Goal: Navigation & Orientation: Find specific page/section

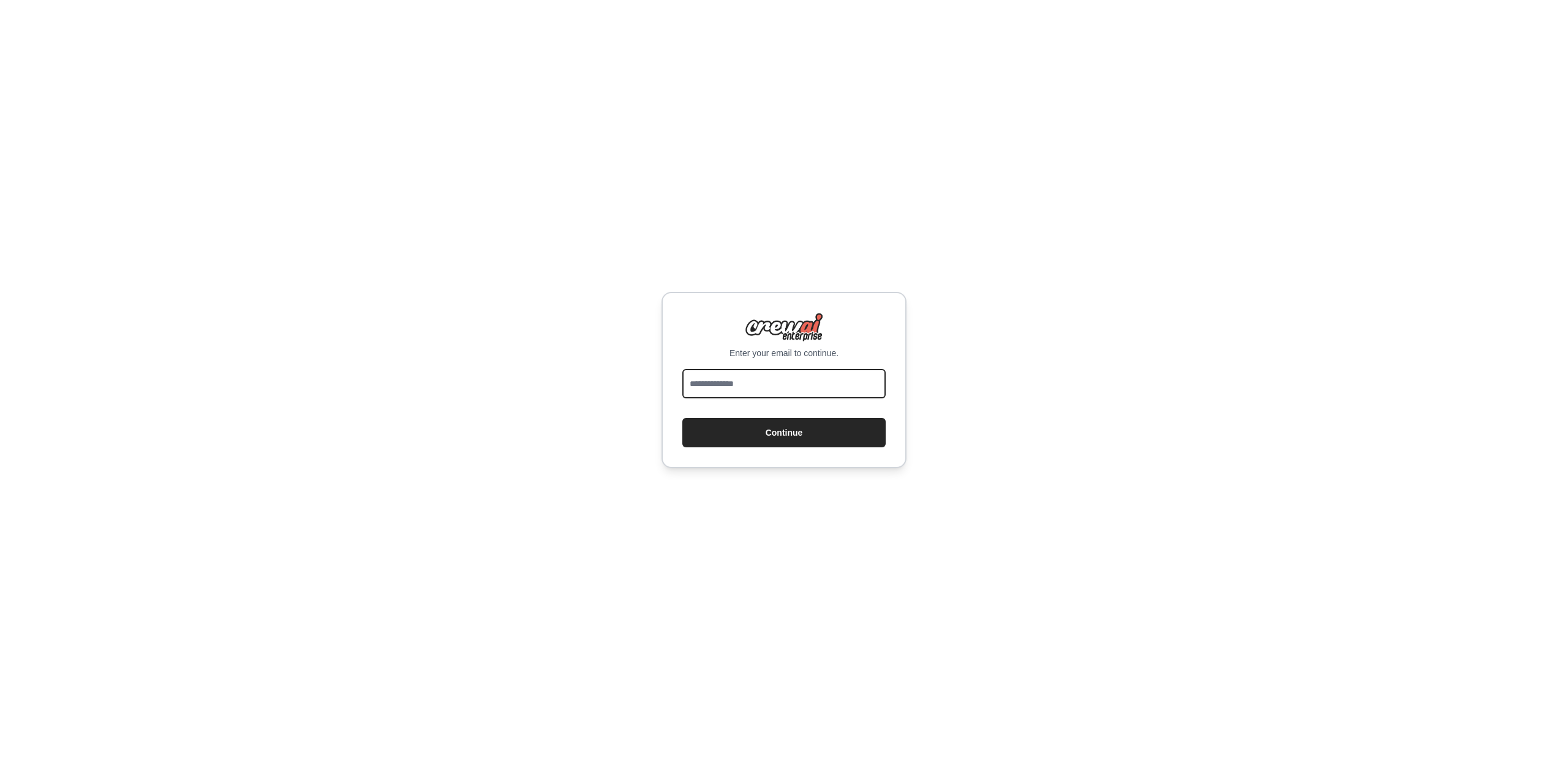
click at [770, 393] on input "email" at bounding box center [784, 384] width 203 height 30
type input "**********"
click at [764, 431] on button "Continue" at bounding box center [784, 433] width 203 height 30
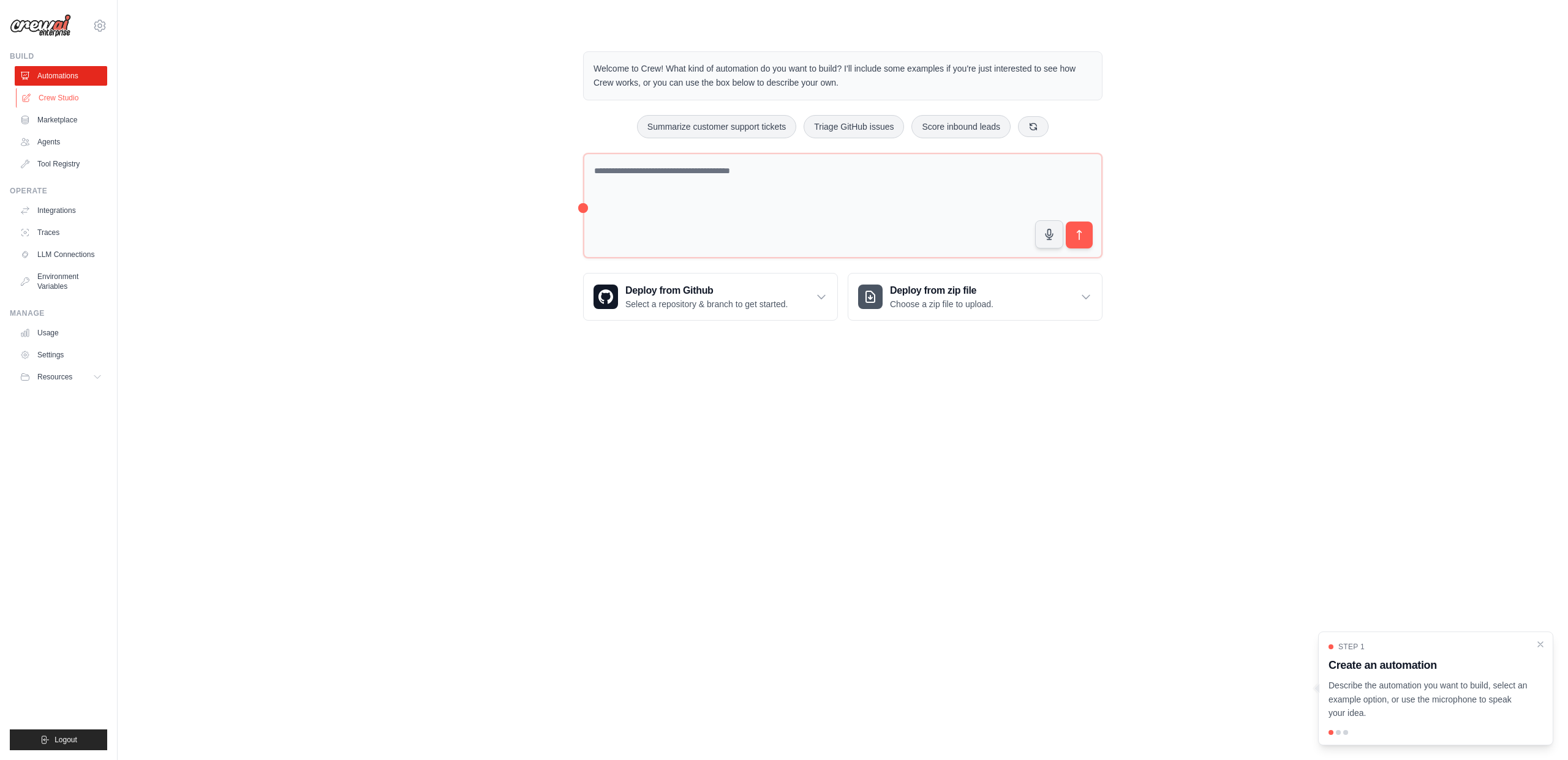
click at [75, 92] on link "Crew Studio" at bounding box center [62, 98] width 93 height 20
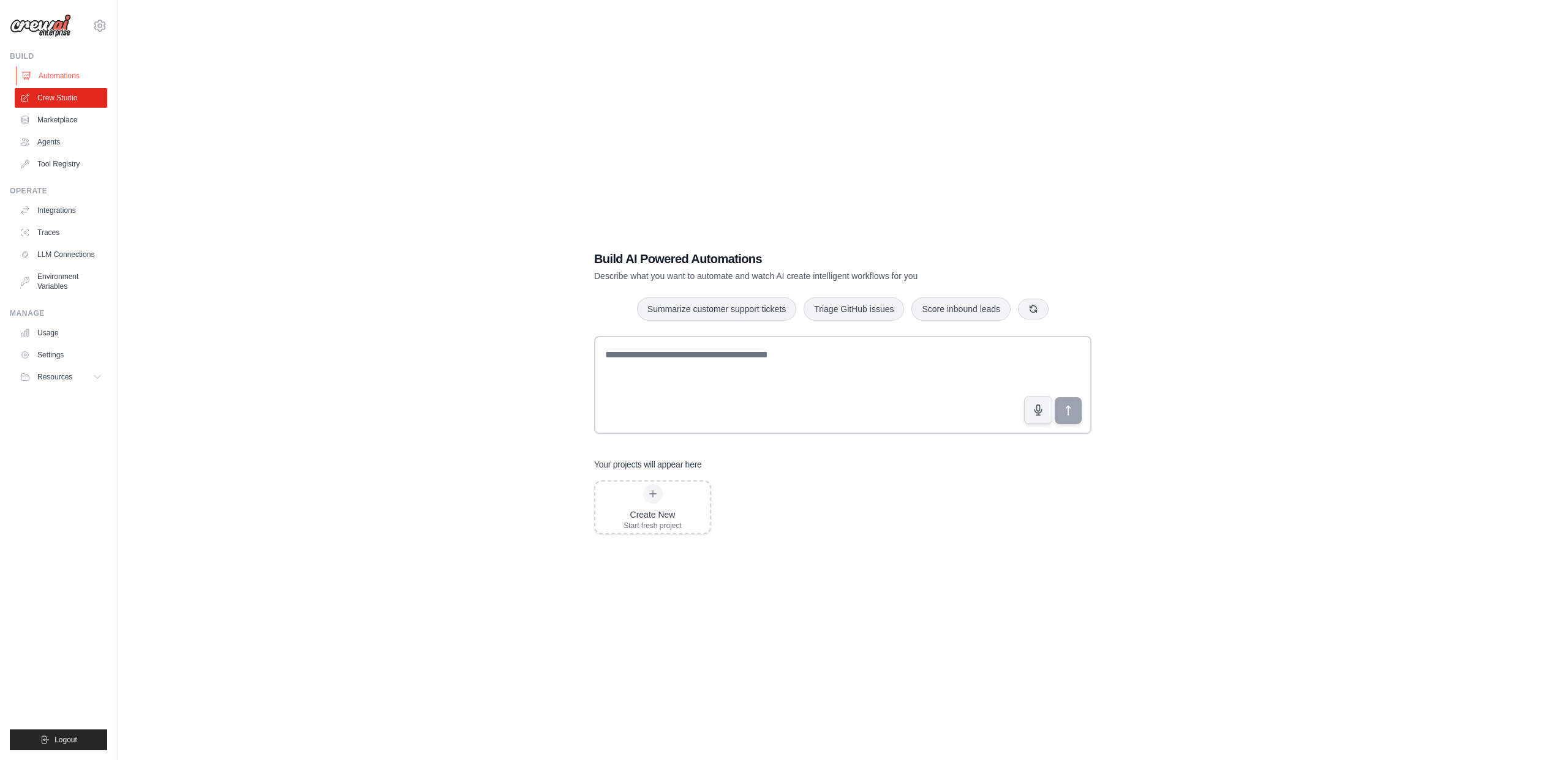
click at [71, 80] on link "Automations" at bounding box center [62, 76] width 93 height 20
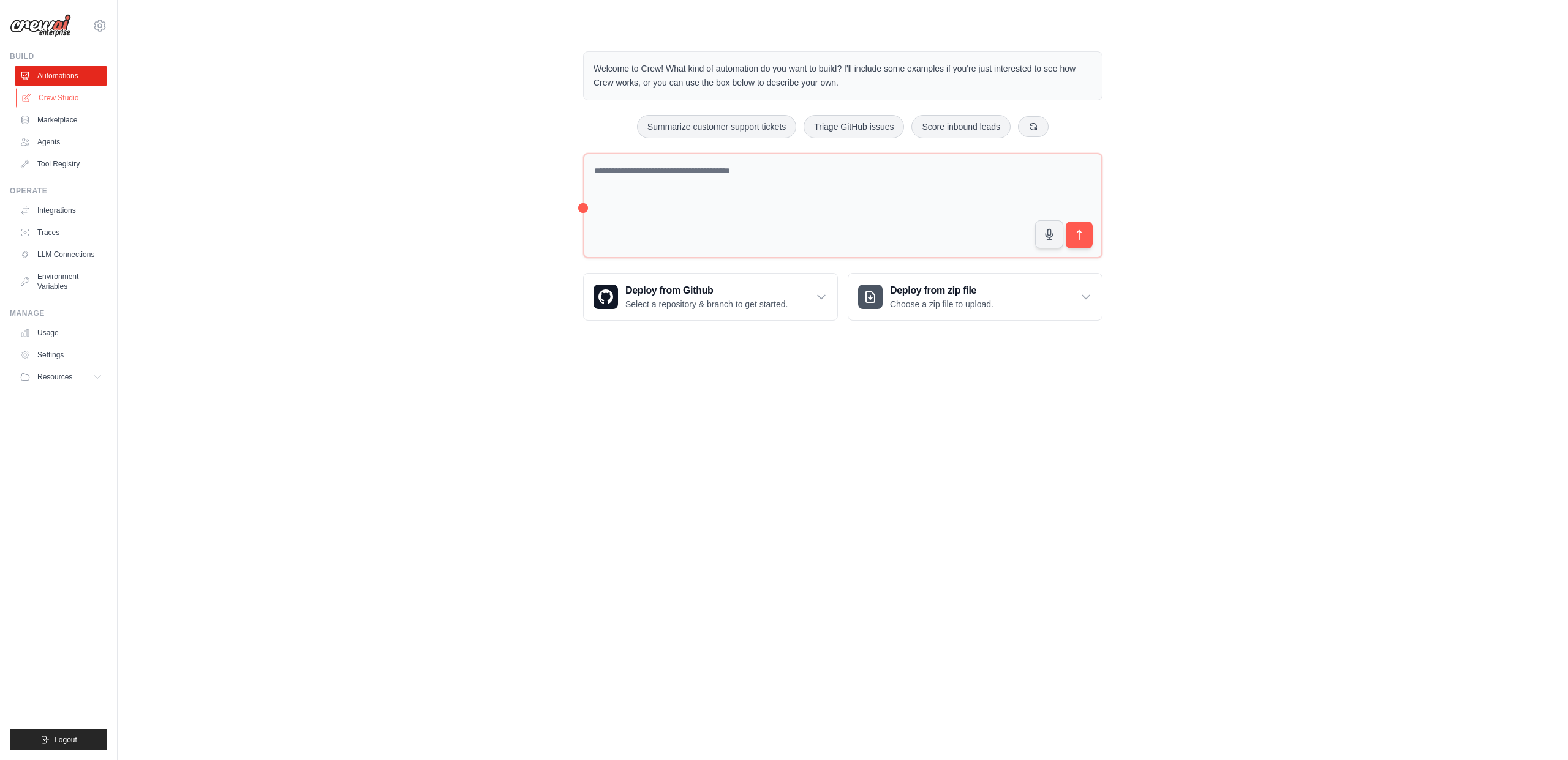
click at [70, 90] on link "Crew Studio" at bounding box center [62, 98] width 93 height 20
click at [57, 143] on link "Agents" at bounding box center [62, 142] width 93 height 20
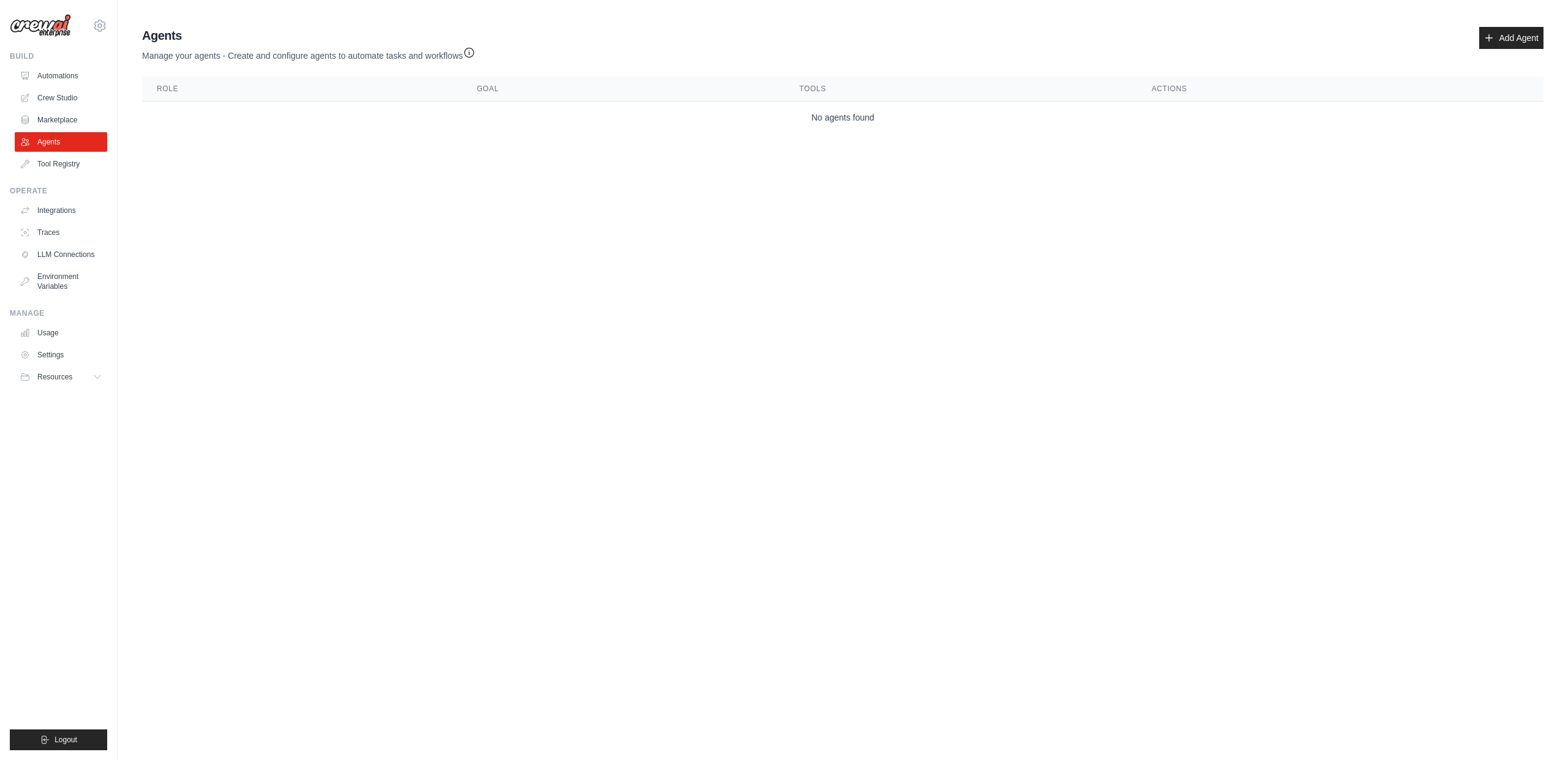
click at [416, 182] on body "_@[DOMAIN_NAME] Settings Build Automations Crew Studio" at bounding box center [784, 380] width 1568 height 760
click at [354, 400] on body "_@[DOMAIN_NAME] Settings Build Automations Crew Studio" at bounding box center [784, 380] width 1568 height 760
click at [743, 242] on body "_@[DOMAIN_NAME] Settings Build Automations Crew Studio" at bounding box center [784, 380] width 1568 height 760
